Goal: Task Accomplishment & Management: Use online tool/utility

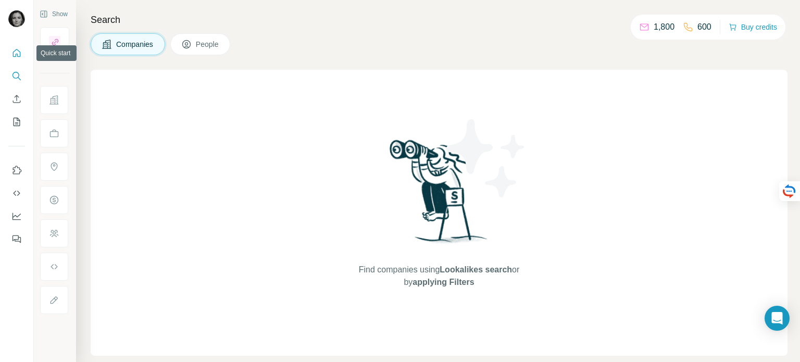
click at [15, 52] on icon "Quick start" at bounding box center [16, 53] width 10 height 10
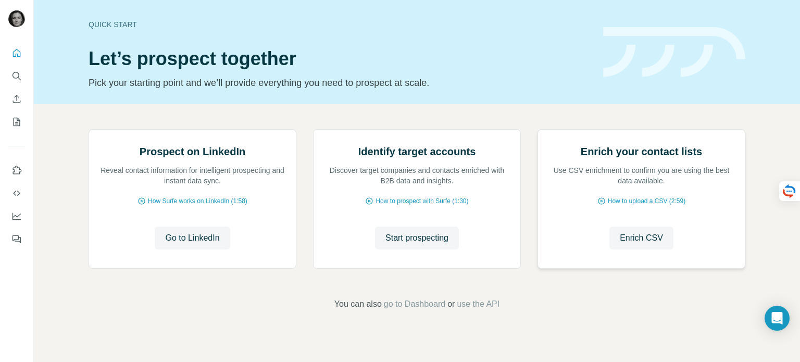
scroll to position [52, 0]
click at [59, 132] on div "Prospect on LinkedIn Reveal contact information for intelligent prospecting and…" at bounding box center [417, 219] width 766 height 231
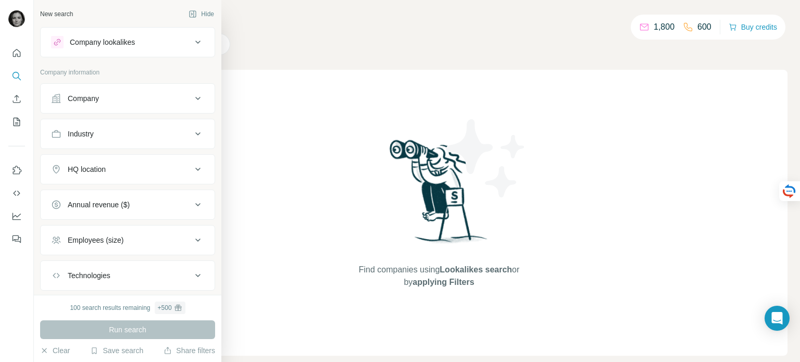
click at [178, 98] on div "Company" at bounding box center [121, 98] width 141 height 10
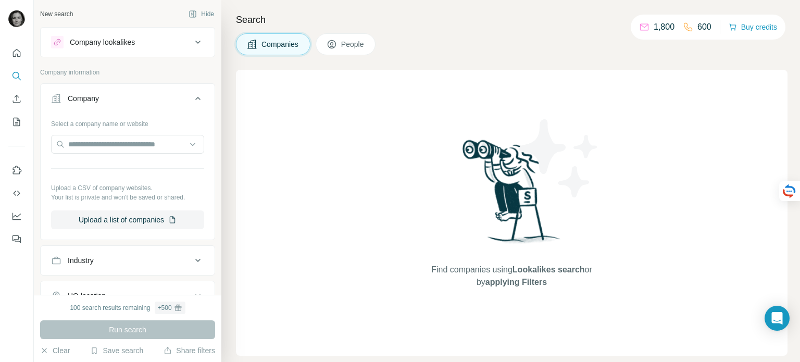
click at [192, 39] on icon at bounding box center [198, 42] width 12 height 12
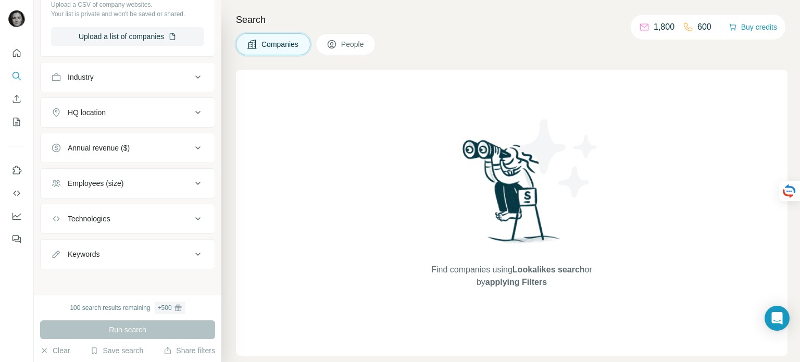
scroll to position [266, 0]
click at [499, 29] on div "Search Companies People Find companies using Lookalikes search or by applying F…" at bounding box center [510, 181] width 579 height 362
click at [18, 211] on icon "Dashboard" at bounding box center [16, 216] width 10 height 10
